Goal: Complete application form: Complete application form

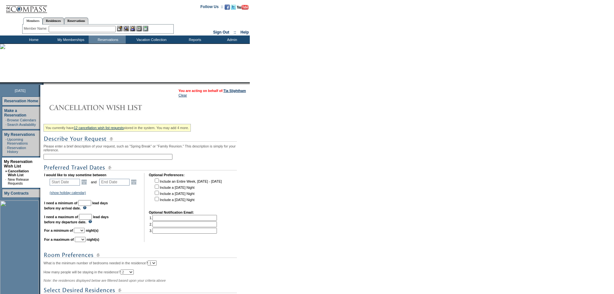
click at [86, 157] on input "text" at bounding box center [108, 157] width 129 height 6
type input "Tia Targeted Turks 26"
click at [88, 185] on link "Open the calendar popup." at bounding box center [84, 181] width 7 height 7
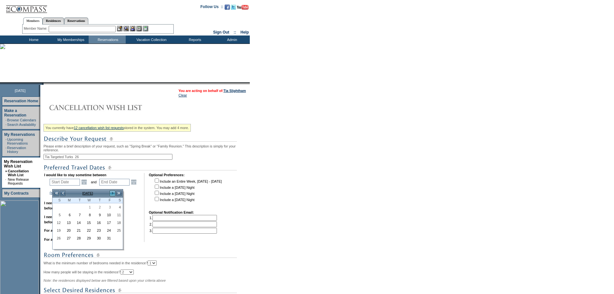
click at [112, 194] on link ">" at bounding box center [112, 193] width 6 height 6
click at [63, 192] on link "<" at bounding box center [63, 193] width 6 height 6
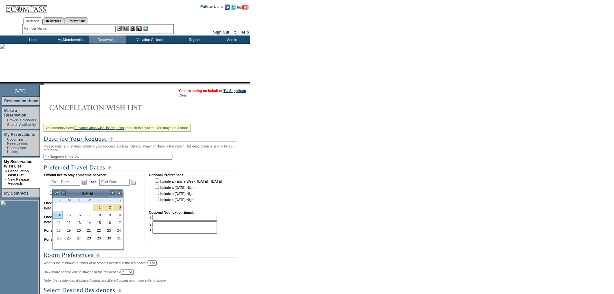
click at [57, 216] on link "4" at bounding box center [57, 214] width 9 height 7
type input "[DATE]"
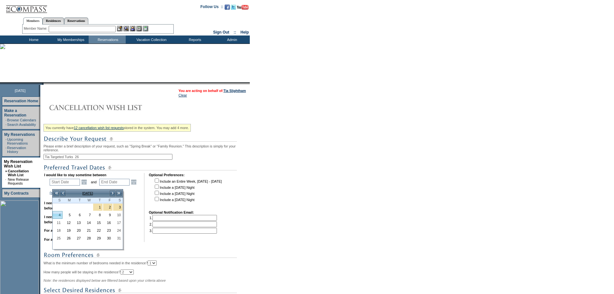
type input "97"
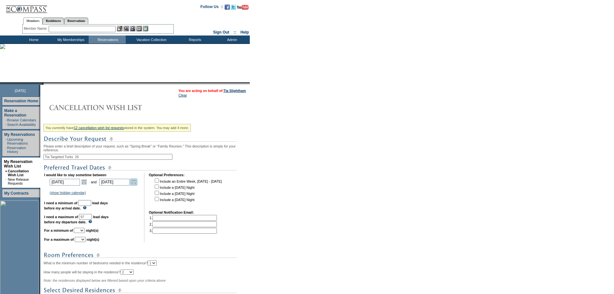
click at [137, 185] on link "Open the calendar popup." at bounding box center [133, 181] width 7 height 7
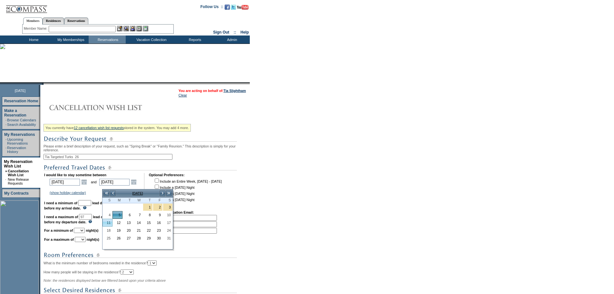
click at [105, 222] on link "11" at bounding box center [107, 222] width 9 height 7
type input "[DATE]"
type input "103"
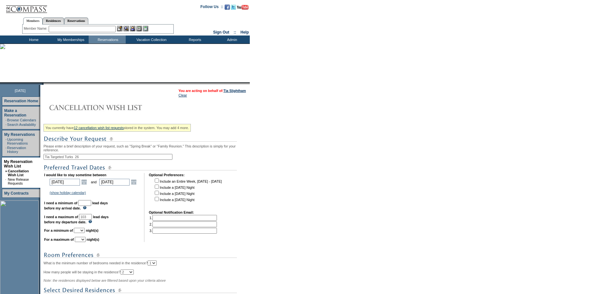
click at [91, 206] on input "text" at bounding box center [84, 203] width 13 height 6
type input "30"
click at [85, 233] on select "1 2 3 4 5 6 7 8 9 10 11 12 13 14" at bounding box center [79, 230] width 11 height 5
select select "7"
click at [82, 233] on select "1 2 3 4 5 6 7 8 9 10 11 12 13 14" at bounding box center [79, 230] width 11 height 5
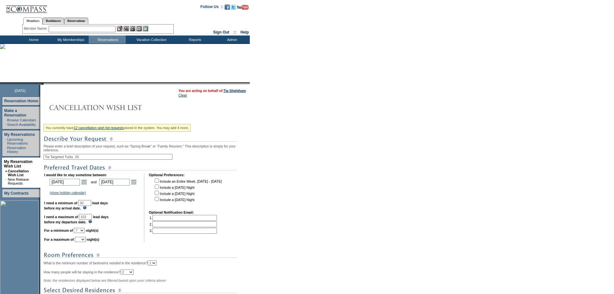
click at [86, 242] on select "1 2 3 4 5 6 7 8 9 10 11 12 13 14" at bounding box center [80, 239] width 11 height 5
select select "7"
click at [83, 242] on select "1 2 3 4 5 6 7 8 9 10 11 12 13 14" at bounding box center [80, 239] width 11 height 5
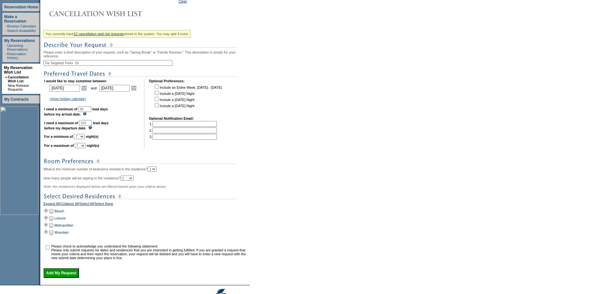
scroll to position [129, 0]
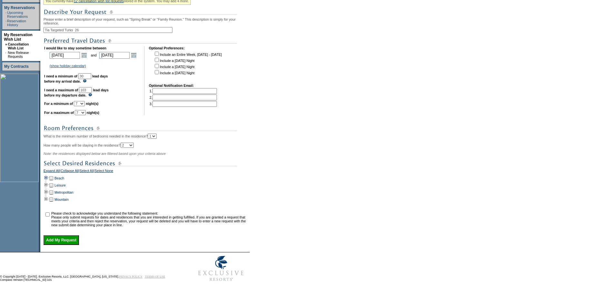
click at [49, 181] on td at bounding box center [46, 177] width 5 height 7
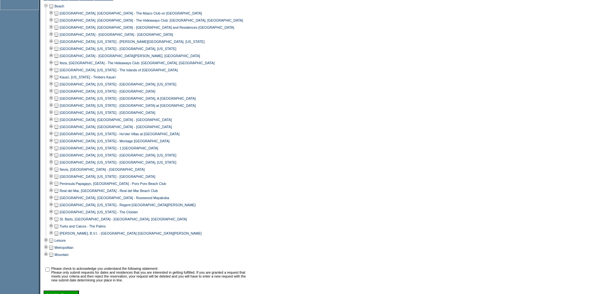
scroll to position [322, 0]
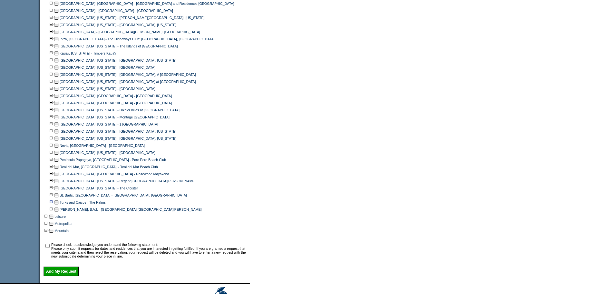
click at [54, 206] on td at bounding box center [51, 202] width 5 height 7
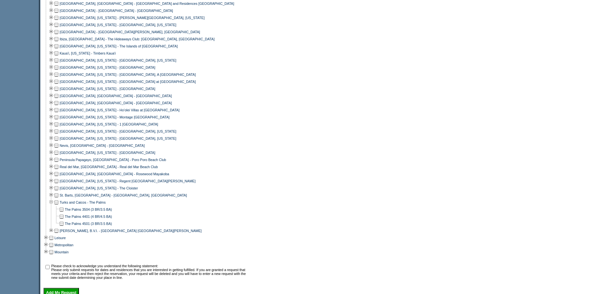
click at [64, 227] on td at bounding box center [61, 223] width 5 height 7
click at [49, 269] on input "checkbox" at bounding box center [47, 267] width 4 height 4
checkbox input "true"
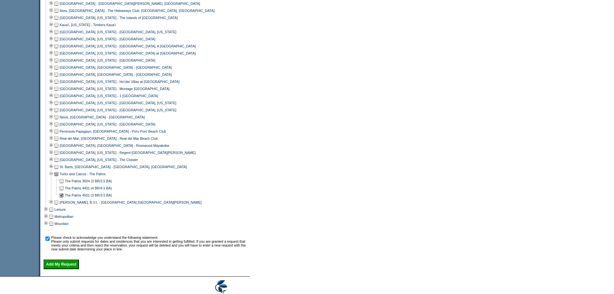
scroll to position [387, 0]
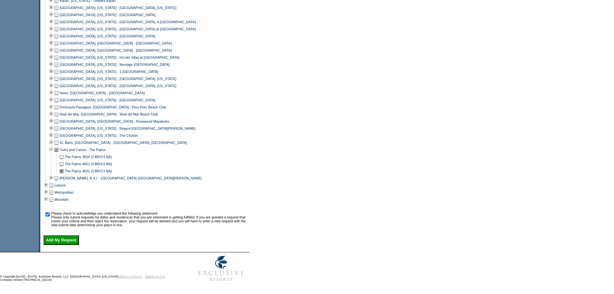
click at [78, 241] on input "Add My Request" at bounding box center [61, 240] width 35 height 10
